Goal: Obtain resource: Download file/media

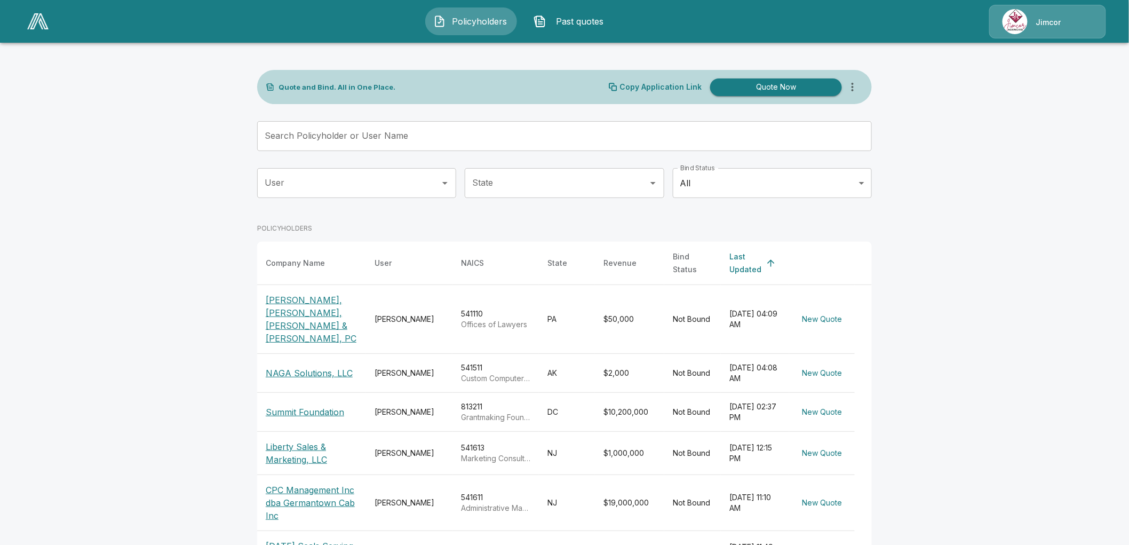
click at [239, 251] on main "Quote and Bind. All in One Place. Copy Application Link Quote Now Search Policy…" at bounding box center [564, 394] width 1129 height 789
drag, startPoint x: 241, startPoint y: 247, endPoint x: 243, endPoint y: 241, distance: 6.4
click at [242, 242] on main "Quote and Bind. All in One Place. Copy Application Link Quote Now Search Policy…" at bounding box center [564, 394] width 1129 height 789
click at [281, 483] on p "CPC Management Inc dba Germantown Cab Inc" at bounding box center [312, 502] width 92 height 38
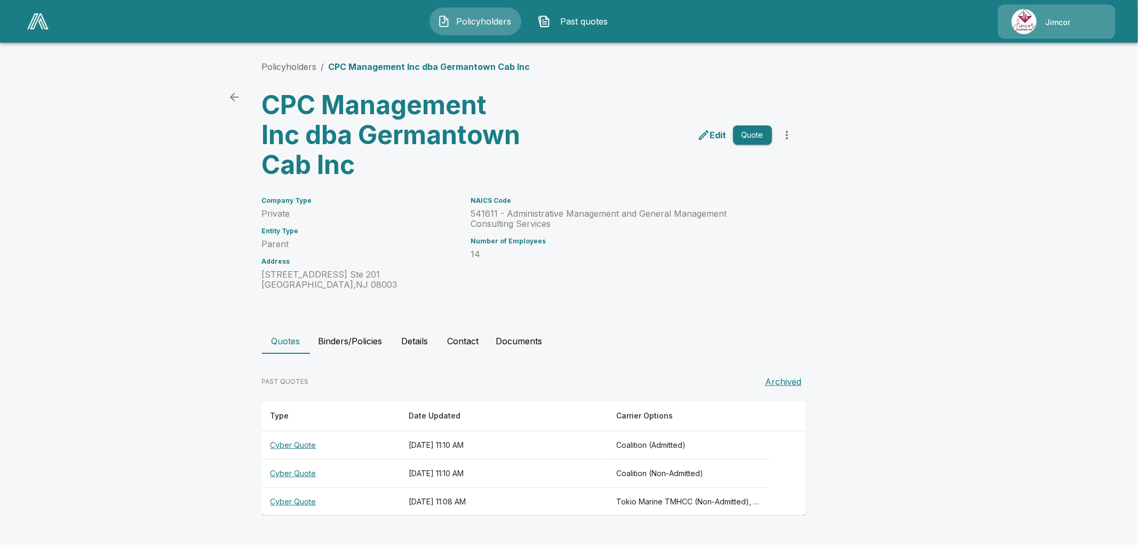
click at [392, 273] on p "486 e evesham rd Ste 201 Cherry Hill , NJ 08003" at bounding box center [360, 279] width 196 height 20
click at [741, 131] on button "Quote" at bounding box center [752, 135] width 39 height 20
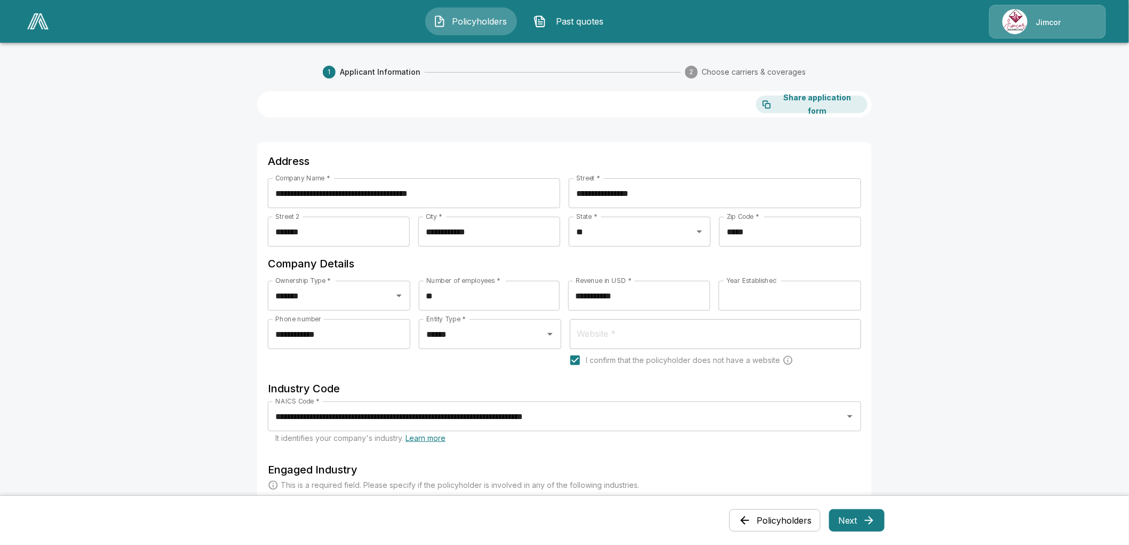
click at [569, 14] on button "Past quotes" at bounding box center [572, 21] width 92 height 28
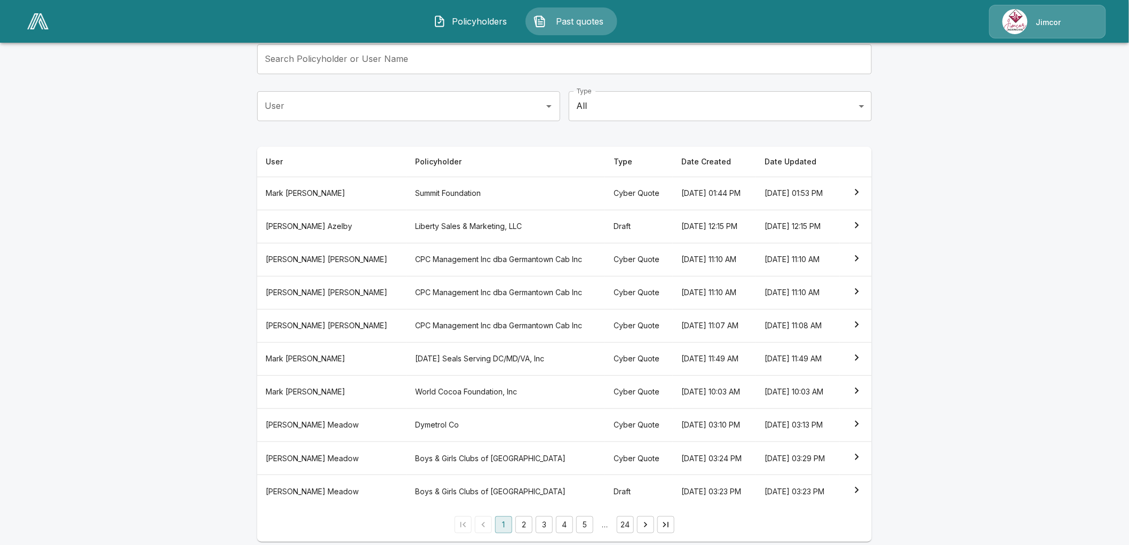
scroll to position [118, 0]
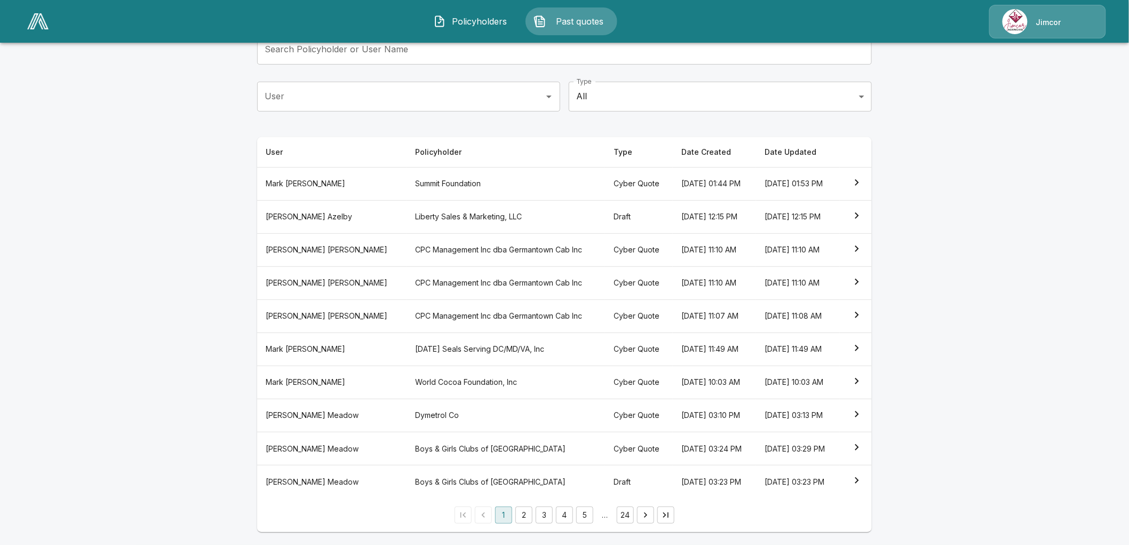
click at [407, 299] on th "CPC Management Inc dba Germantown Cab Inc" at bounding box center [506, 315] width 198 height 33
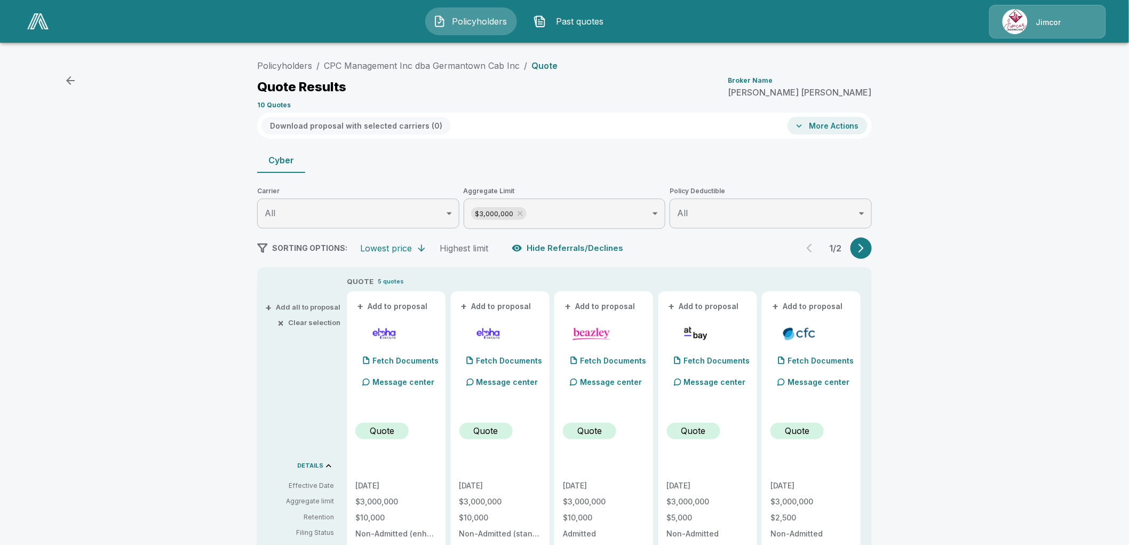
click at [862, 247] on icon "button" at bounding box center [861, 248] width 11 height 11
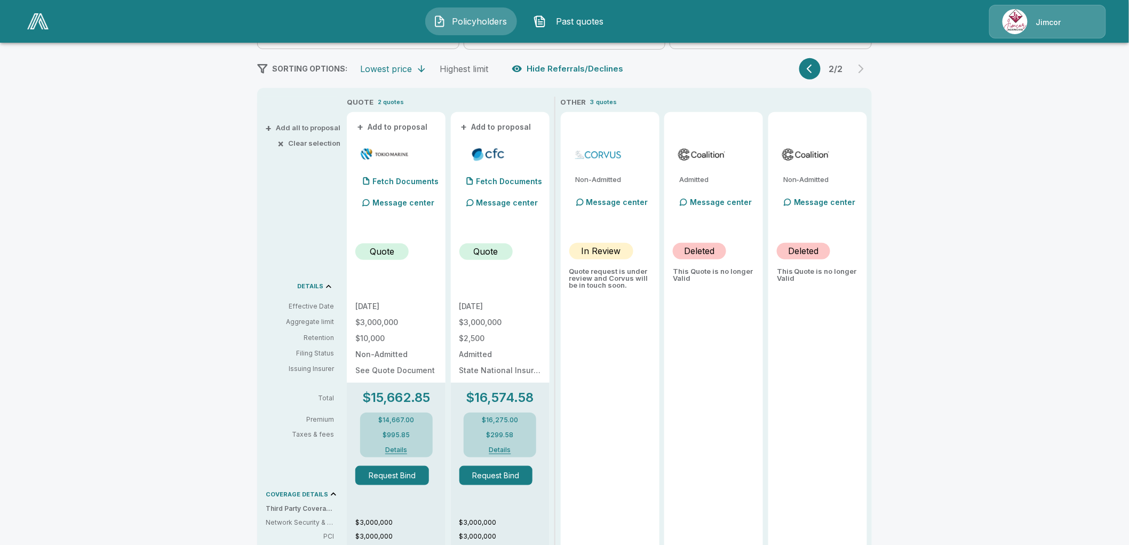
scroll to position [118, 0]
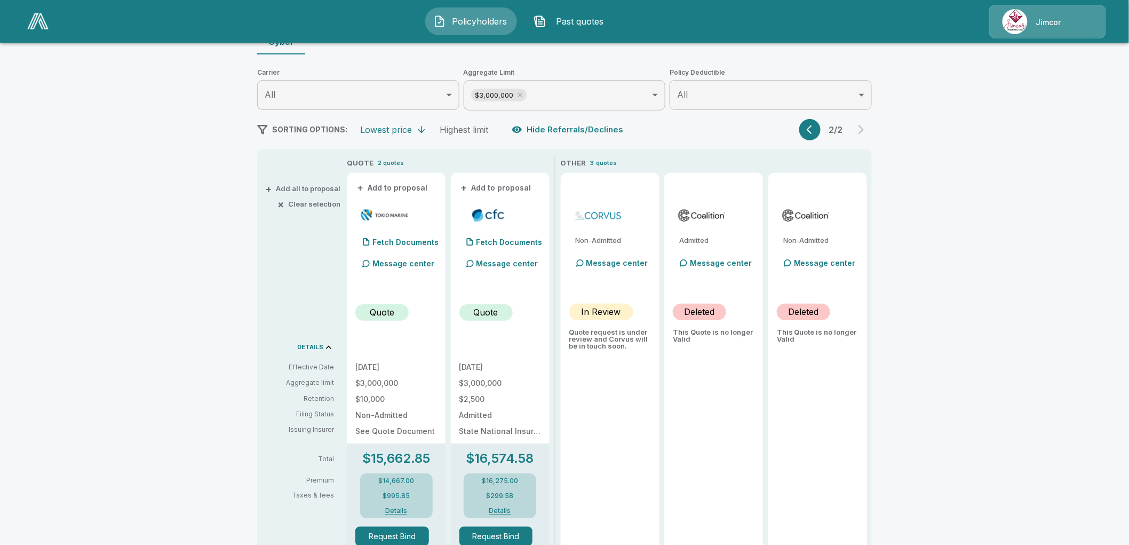
click at [815, 122] on button "button" at bounding box center [809, 129] width 21 height 21
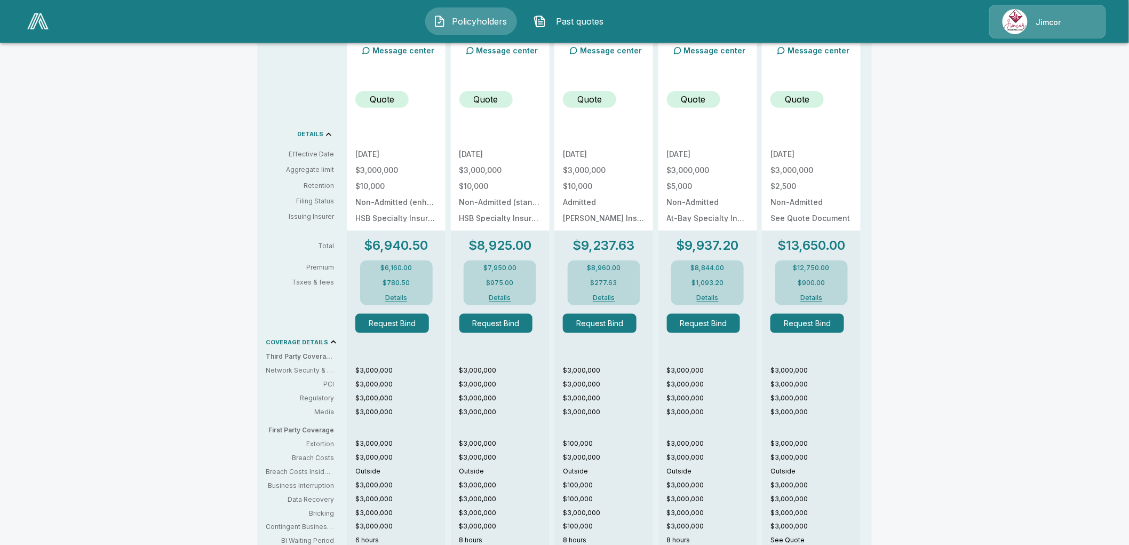
scroll to position [355, 0]
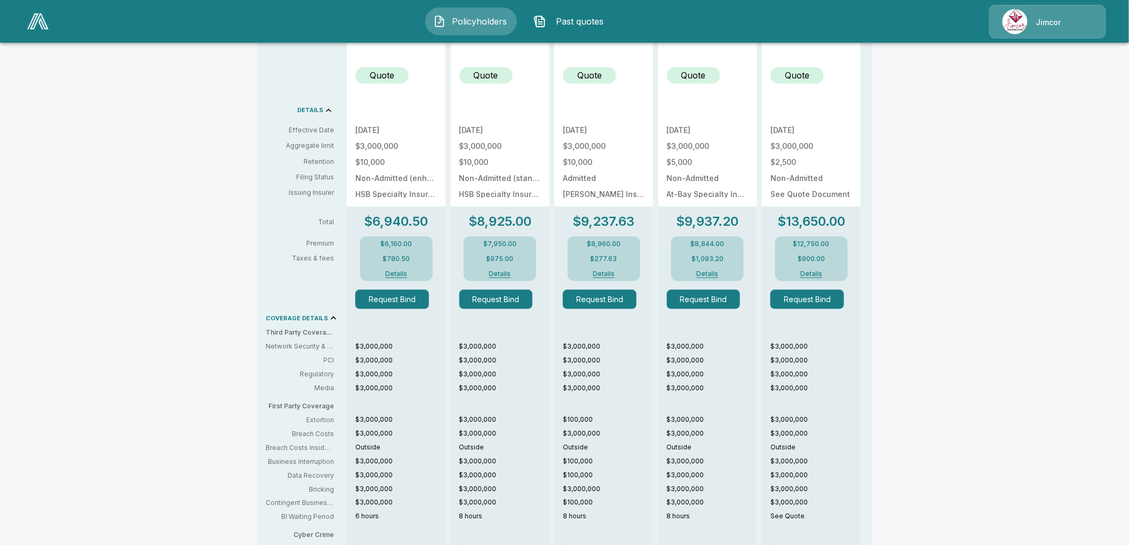
click at [399, 271] on button "Details" at bounding box center [396, 274] width 43 height 6
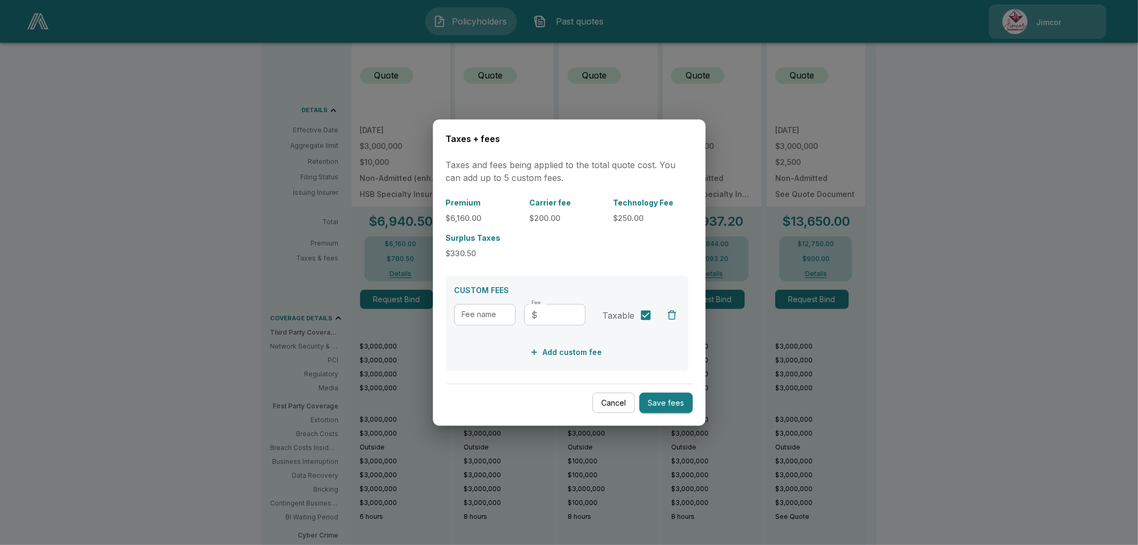
click at [605, 403] on button "Cancel" at bounding box center [613, 402] width 43 height 21
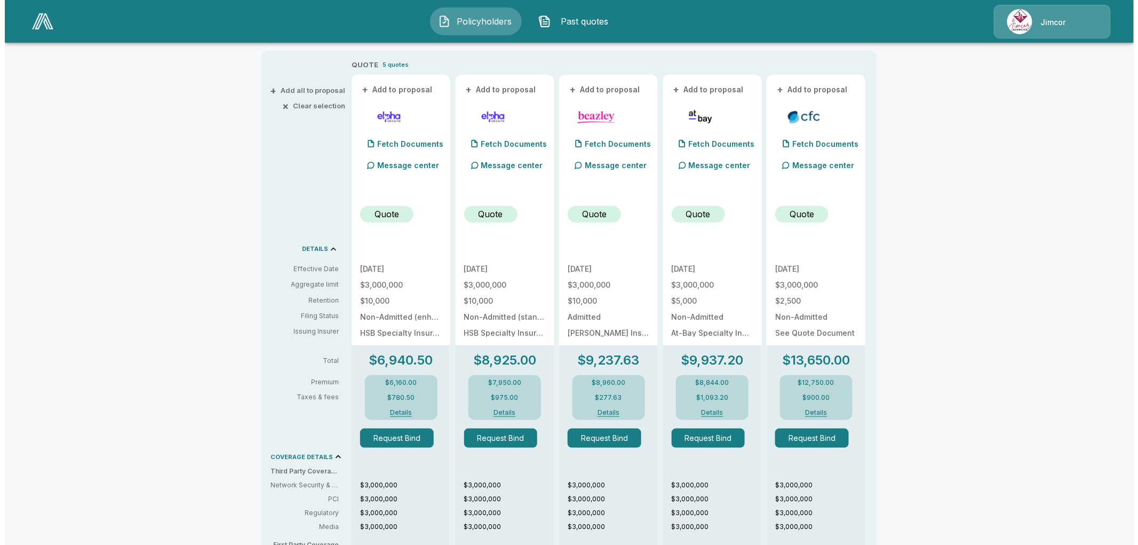
scroll to position [165, 0]
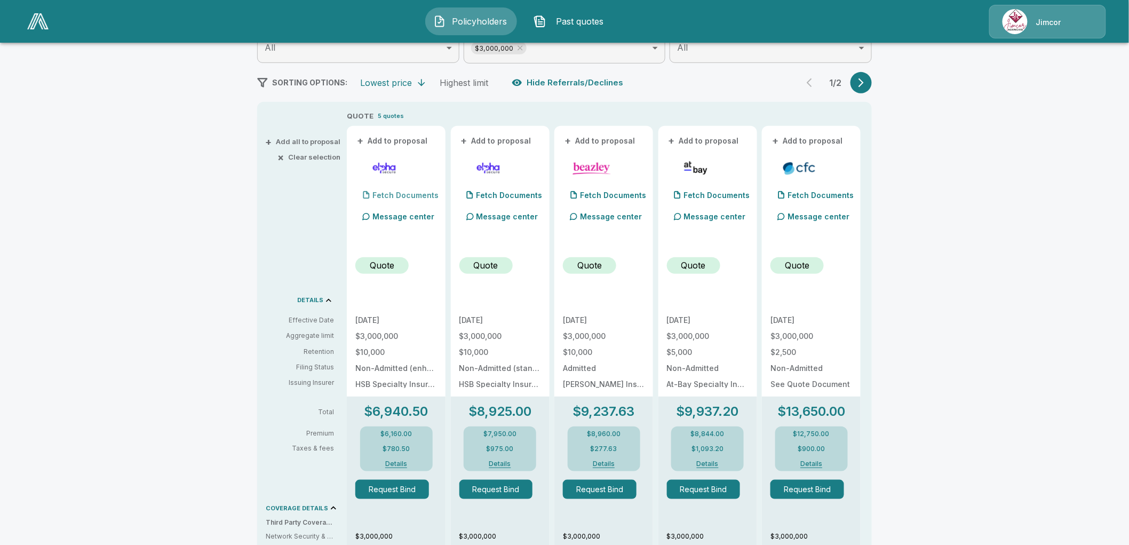
click at [402, 195] on p "Fetch Documents" at bounding box center [405, 195] width 66 height 7
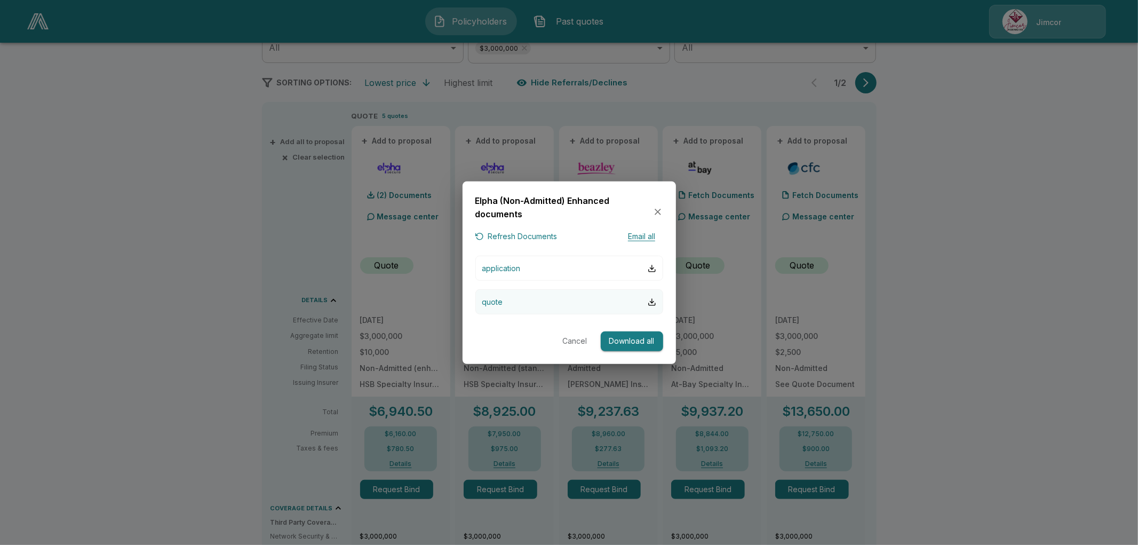
click at [570, 299] on button "quote" at bounding box center [569, 301] width 188 height 25
click at [578, 339] on button "Cancel" at bounding box center [575, 341] width 34 height 20
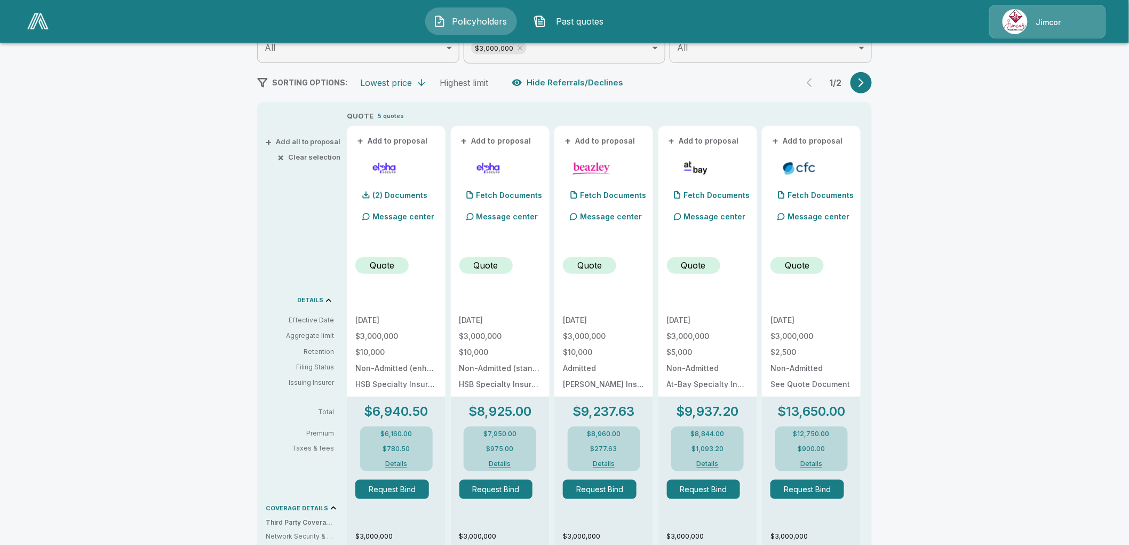
click at [867, 80] on icon "button" at bounding box center [861, 82] width 11 height 11
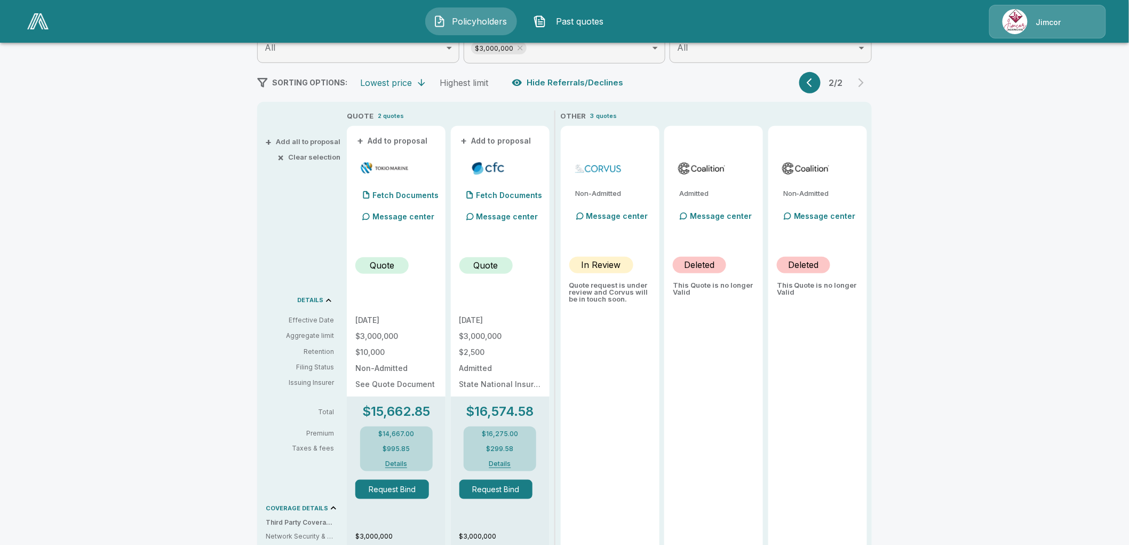
click at [814, 81] on icon "button" at bounding box center [812, 82] width 11 height 11
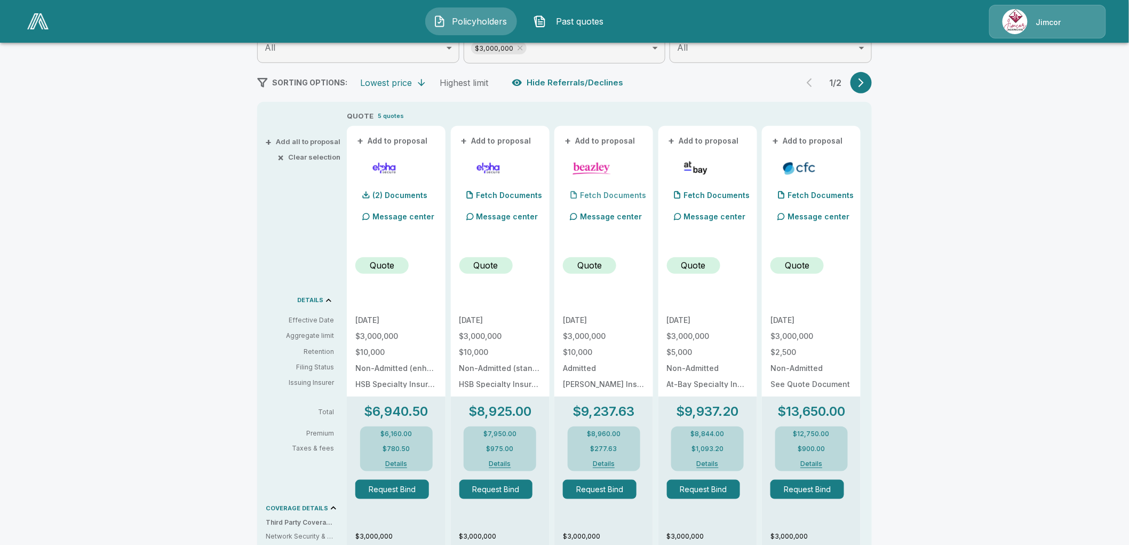
click at [605, 192] on p "Fetch Documents" at bounding box center [613, 195] width 66 height 7
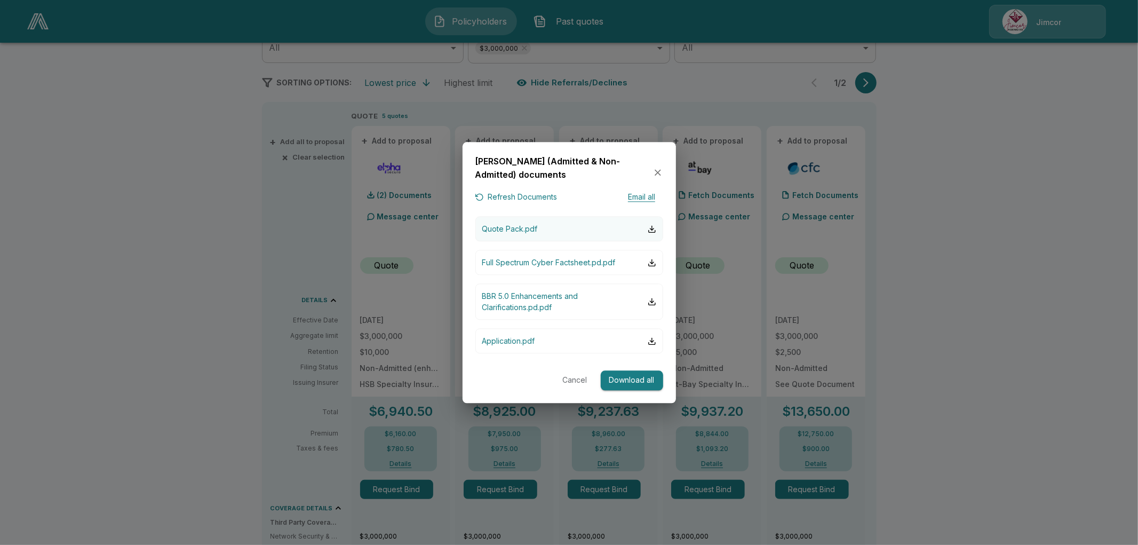
click at [513, 228] on p "Quote Pack.pdf" at bounding box center [509, 229] width 55 height 11
click at [573, 332] on button "Application.pdf" at bounding box center [569, 341] width 188 height 25
